Goal: Download file/media

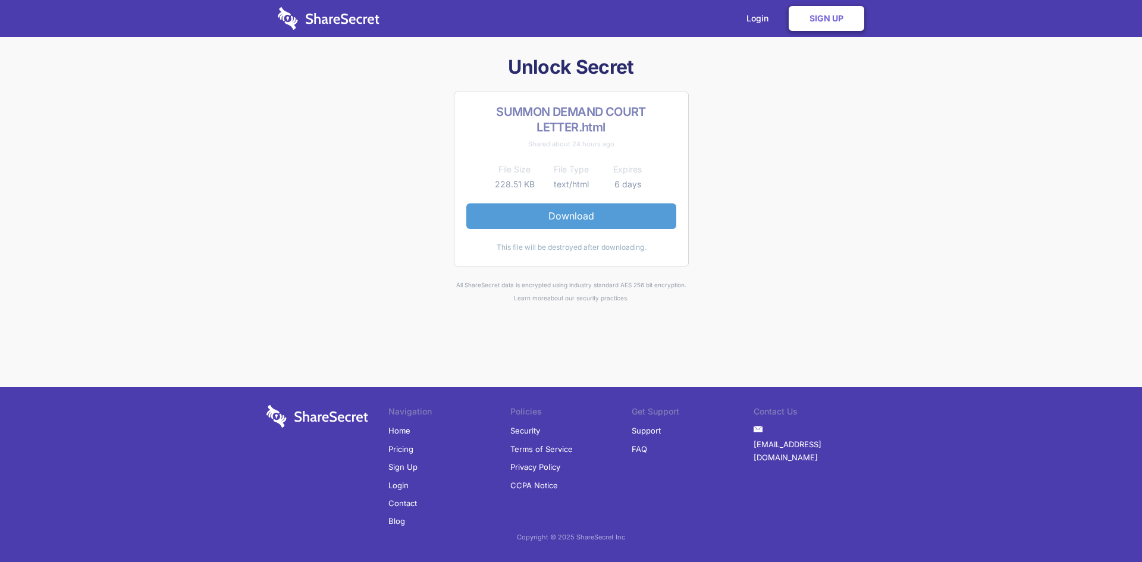
click at [558, 223] on link "Download" at bounding box center [571, 215] width 210 height 25
click at [758, 22] on link "Login" at bounding box center [760, 18] width 52 height 37
